Goal: Information Seeking & Learning: Learn about a topic

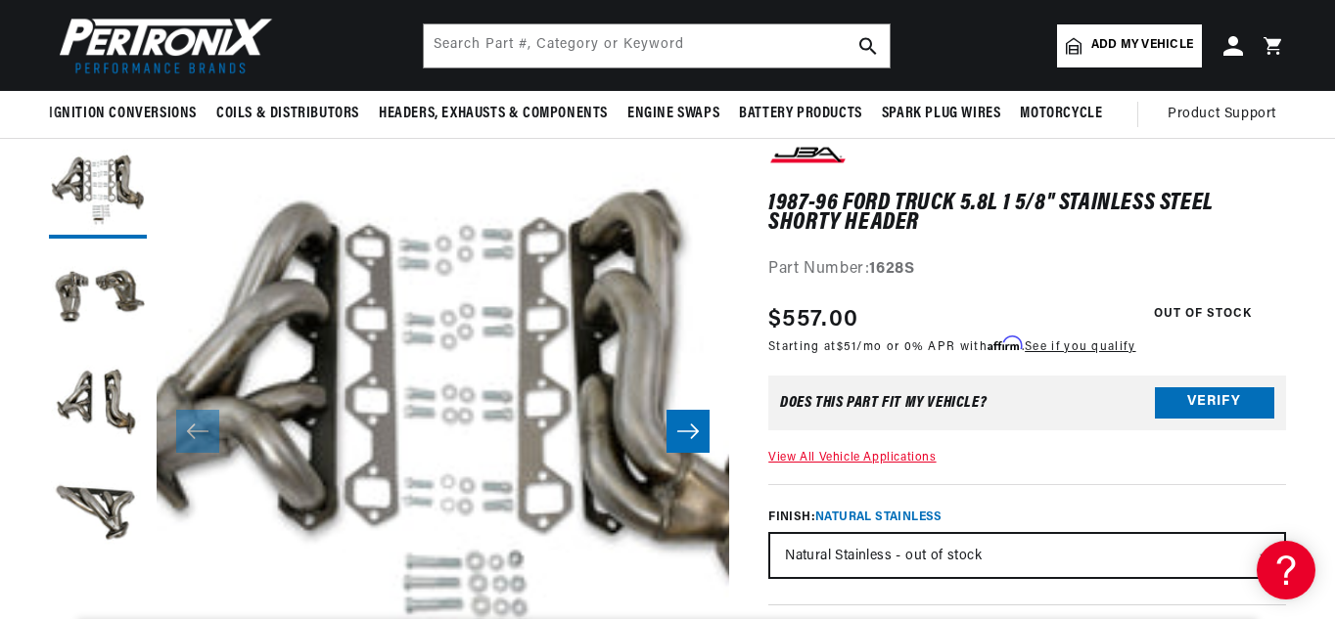
click at [1334, 74] on html "Skip to content Your cart Your cart is empty Get the right parts the first time…" at bounding box center [667, 155] width 1335 height 619
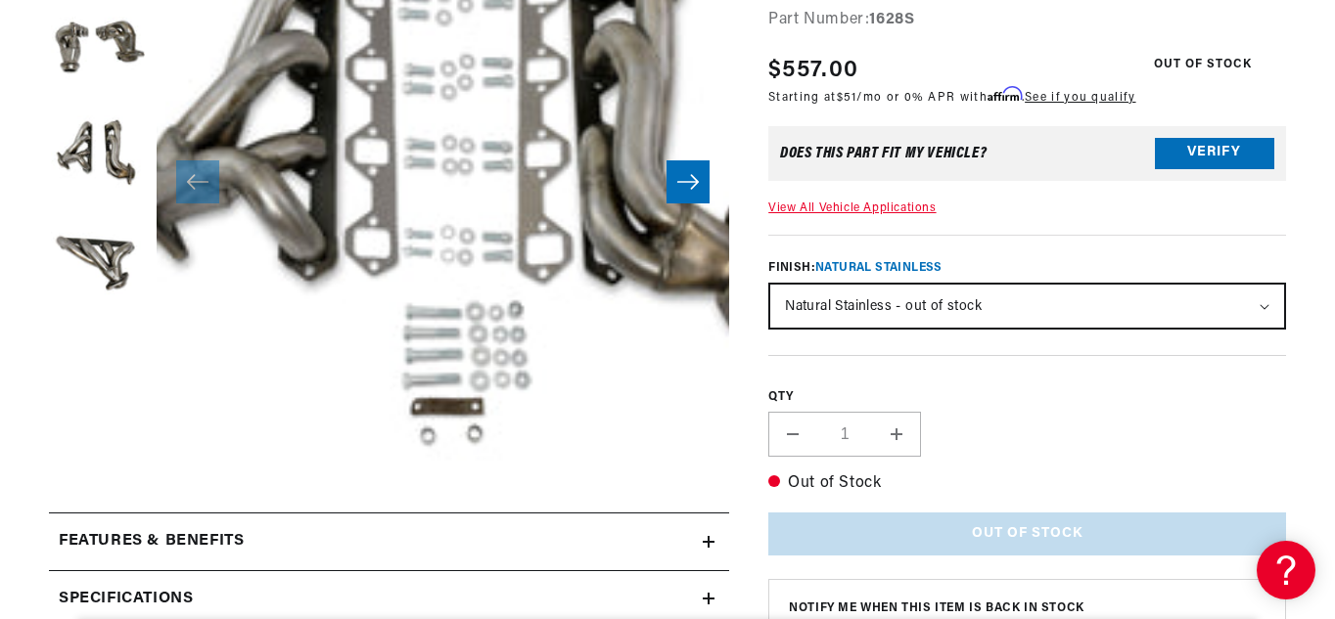
scroll to position [410, 0]
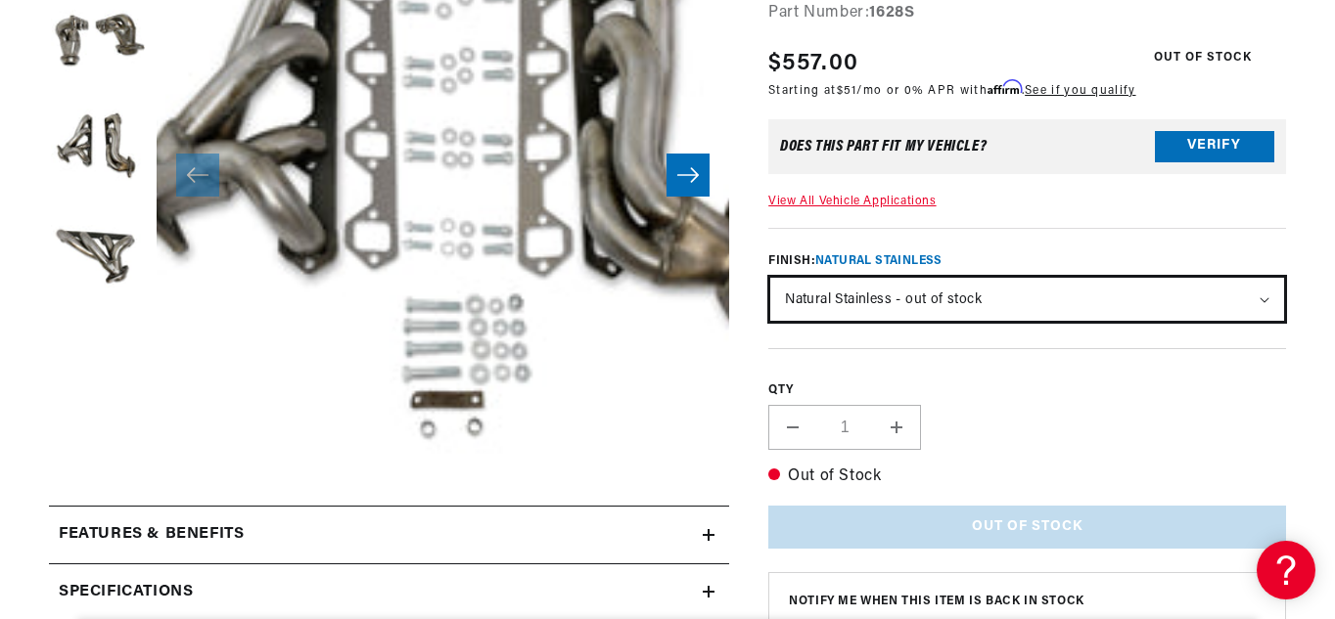
click at [1261, 305] on select "Natural Stainless - out of stock Silver Ceramic Coating" at bounding box center [1027, 299] width 514 height 43
select select "/products/jba-performance-exhaust-1628sjs-1-5-8-header-shorty-stainless-steel-8…"
click at [770, 278] on select "Natural Stainless - out of stock Silver Ceramic Coating" at bounding box center [1027, 299] width 514 height 43
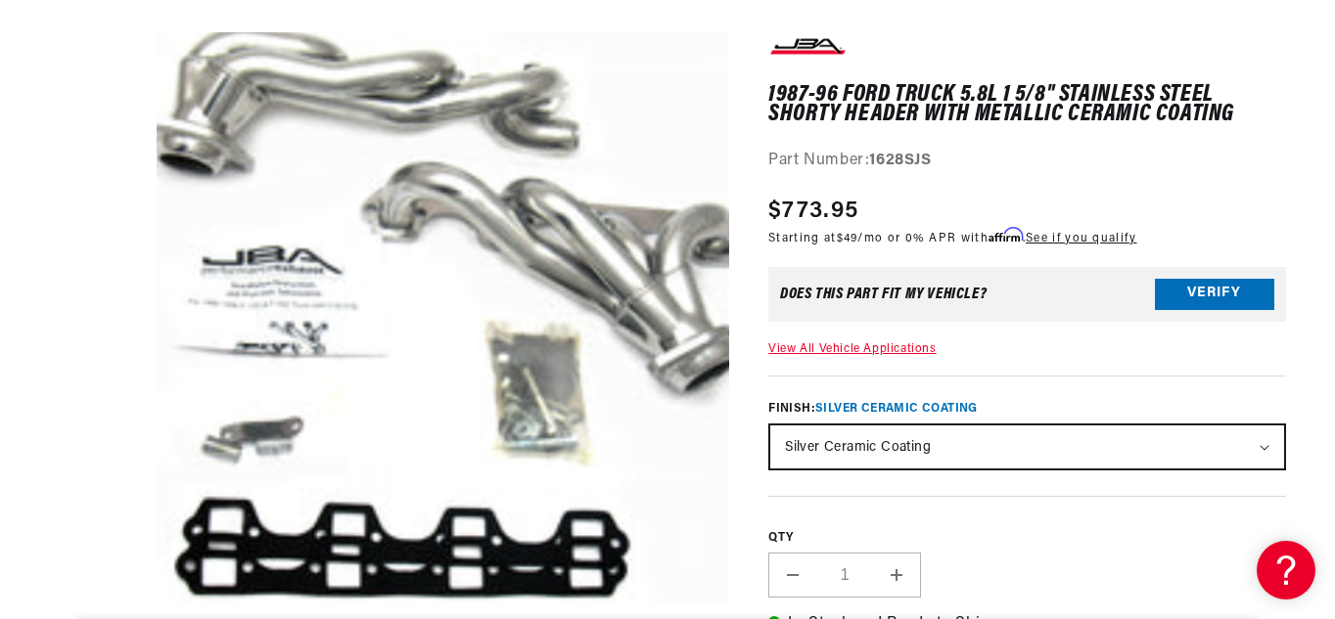
scroll to position [0, 593]
drag, startPoint x: 1336, startPoint y: 67, endPoint x: 1336, endPoint y: 123, distance: 56.8
click at [1334, 123] on html "Skip to content Your cart Your cart is empty Get the right parts the first time…" at bounding box center [667, 47] width 1335 height 619
click at [872, 350] on link "View All Vehicle Applications" at bounding box center [851, 349] width 167 height 12
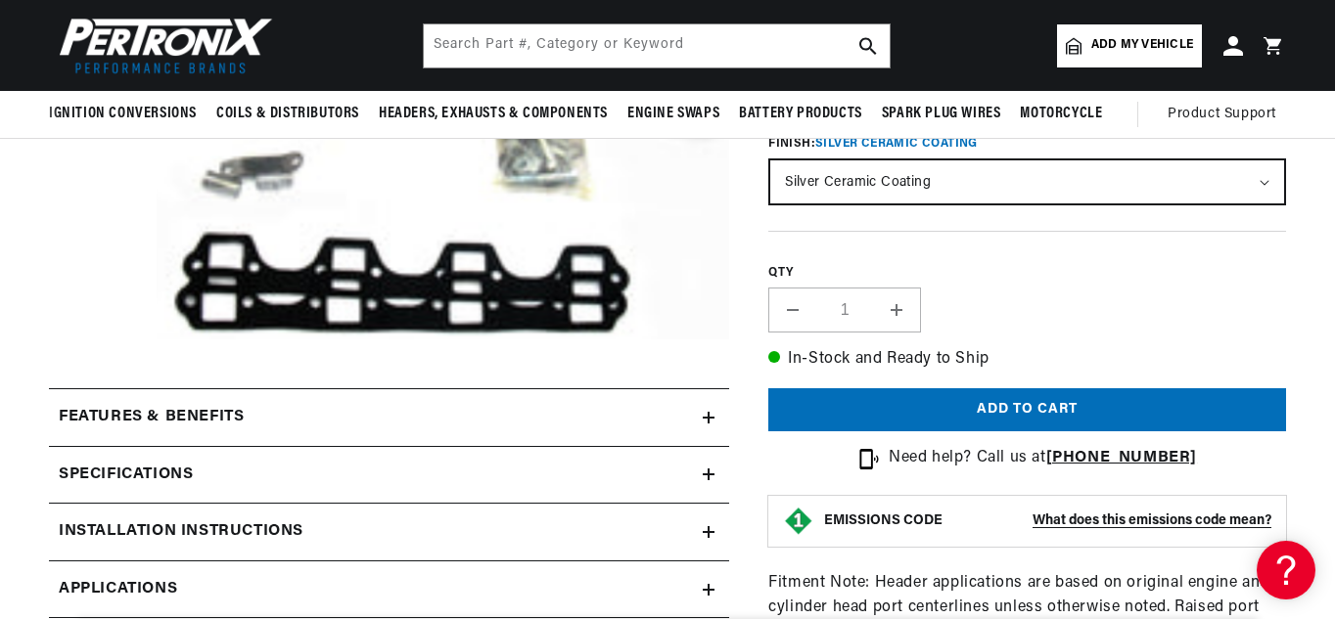
scroll to position [0, 593]
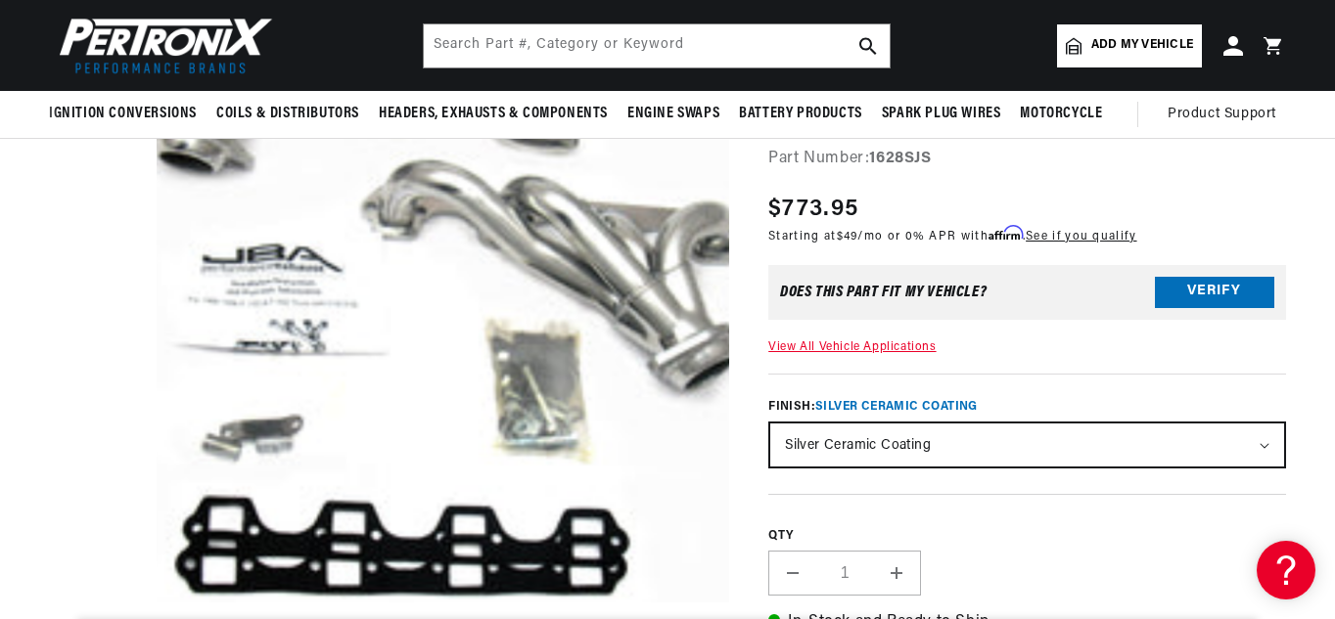
scroll to position [262, 0]
